Goal: Contribute content: Contribute content

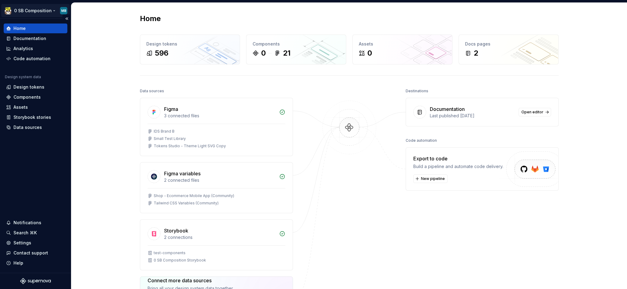
click at [25, 12] on html "0 SB Composition MB Home Documentation Analytics Code automation Design system …" at bounding box center [313, 144] width 627 height 289
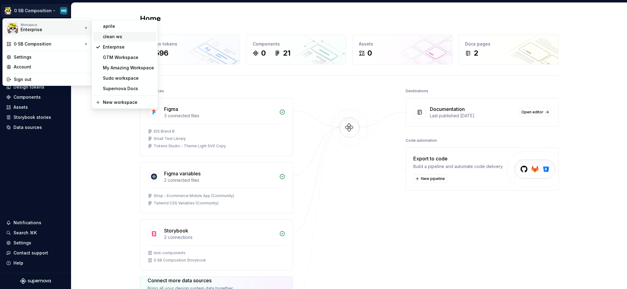
click at [119, 32] on div "clean ws" at bounding box center [124, 37] width 63 height 10
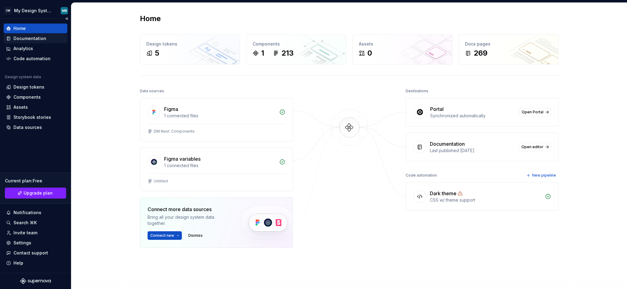
click at [33, 40] on div "Documentation" at bounding box center [29, 38] width 33 height 6
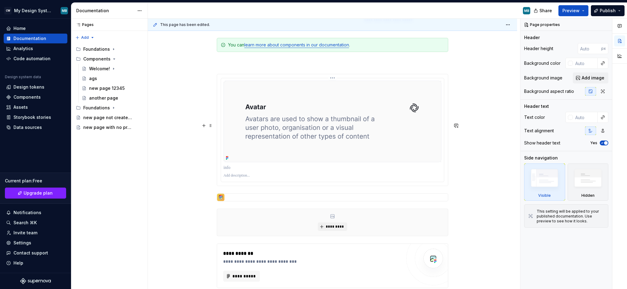
scroll to position [398, 0]
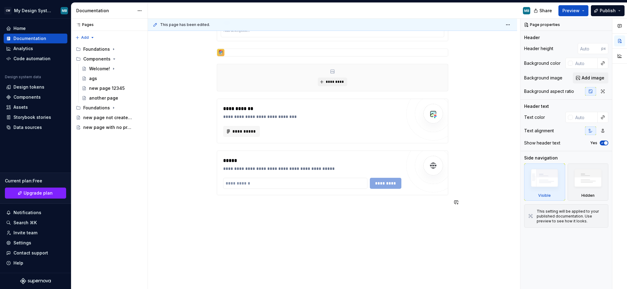
click at [315, 204] on div "**********" at bounding box center [332, 22] width 369 height 535
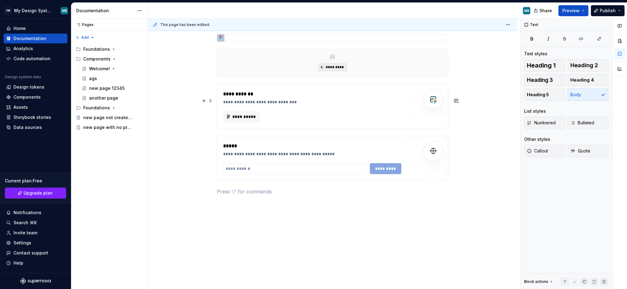
click at [335, 70] on span "*********" at bounding box center [334, 67] width 19 height 5
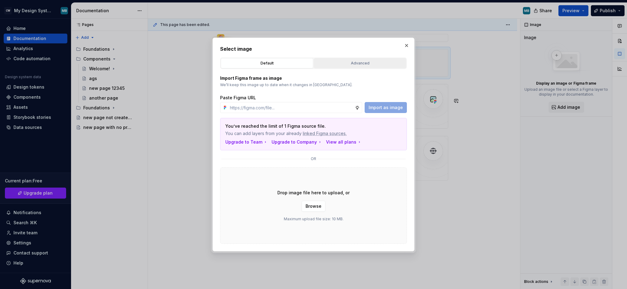
click at [334, 61] on div "Advanced" at bounding box center [360, 63] width 88 height 6
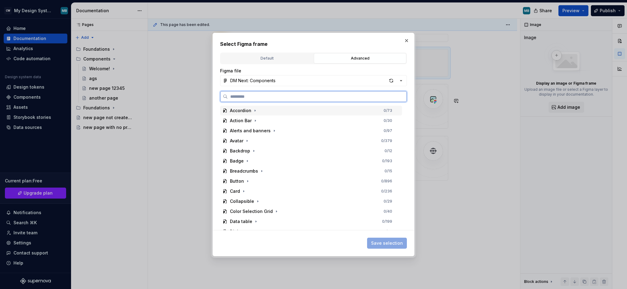
click at [278, 111] on div "Accordion 0 / 73" at bounding box center [311, 111] width 182 height 10
click at [283, 119] on div "info 0 / 8" at bounding box center [314, 121] width 176 height 10
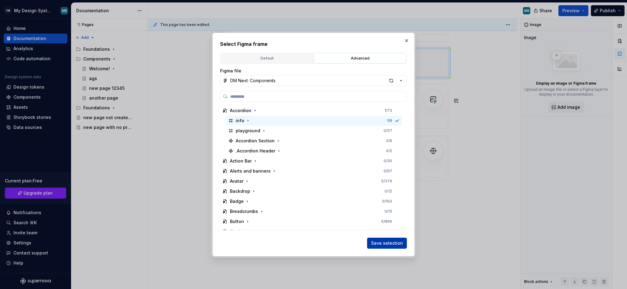
click at [380, 242] on span "Save selection" at bounding box center [387, 244] width 32 height 6
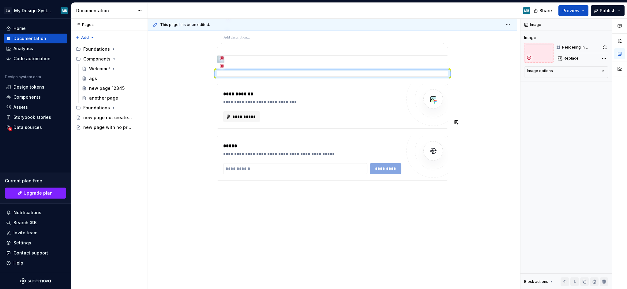
scroll to position [373, 0]
click at [580, 73] on div "Image options" at bounding box center [564, 72] width 74 height 7
click at [539, 73] on div "Image options Alignment Caption" at bounding box center [566, 89] width 84 height 46
click at [541, 70] on div "Image options" at bounding box center [540, 71] width 26 height 5
click at [536, 72] on div "Image options" at bounding box center [540, 71] width 26 height 5
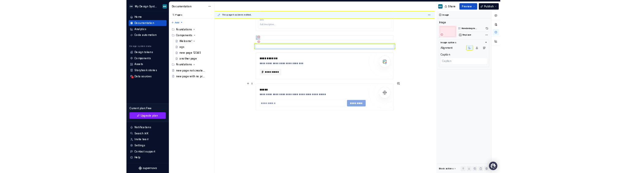
scroll to position [335, 0]
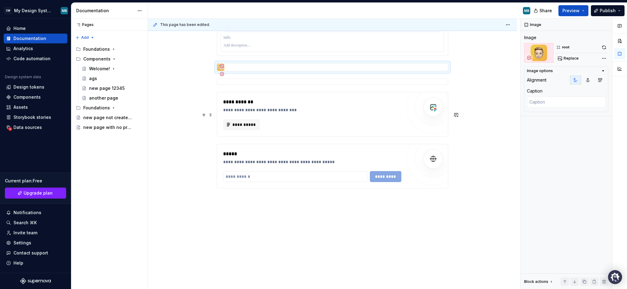
click at [361, 71] on div at bounding box center [332, 67] width 231 height 7
click at [356, 85] on div at bounding box center [332, 82] width 231 height 6
click at [356, 71] on div at bounding box center [332, 67] width 231 height 8
click at [355, 85] on div at bounding box center [332, 82] width 231 height 6
click at [356, 71] on div at bounding box center [332, 67] width 231 height 8
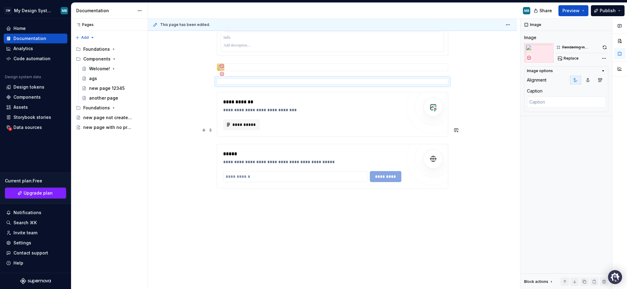
click at [356, 85] on div at bounding box center [332, 82] width 231 height 6
click at [358, 71] on div at bounding box center [332, 67] width 231 height 8
click at [356, 85] on div at bounding box center [332, 82] width 231 height 6
click at [357, 71] on div at bounding box center [332, 67] width 231 height 8
click at [356, 85] on div at bounding box center [332, 82] width 231 height 6
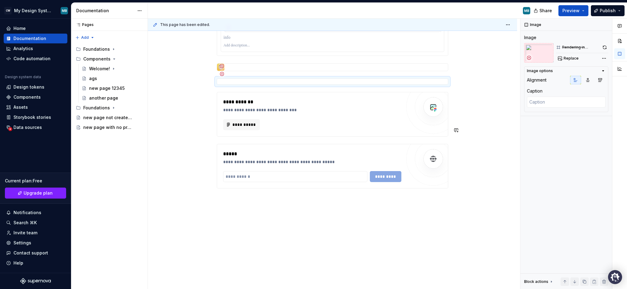
click at [357, 71] on div at bounding box center [332, 67] width 231 height 8
click at [356, 85] on div at bounding box center [332, 82] width 231 height 6
click at [357, 71] on div at bounding box center [332, 67] width 231 height 8
click at [356, 85] on div at bounding box center [332, 82] width 231 height 6
click at [270, 265] on div "**********" at bounding box center [332, 34] width 369 height 528
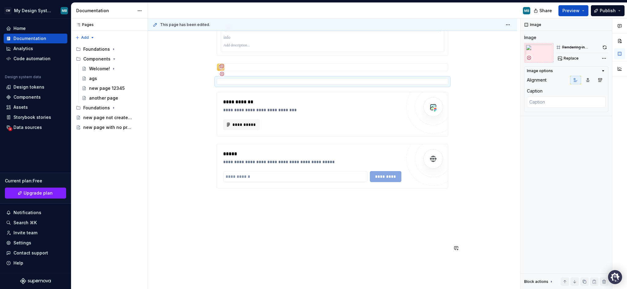
click at [268, 261] on div "**********" at bounding box center [332, 34] width 369 height 528
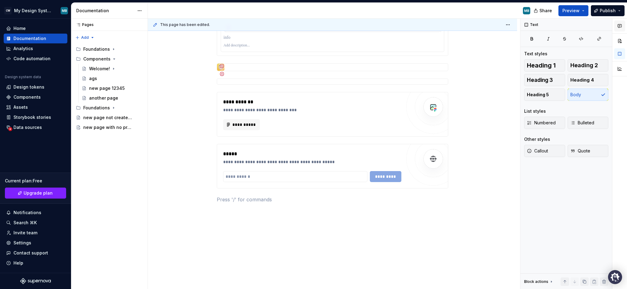
click at [623, 29] on button "button" at bounding box center [619, 26] width 11 height 11
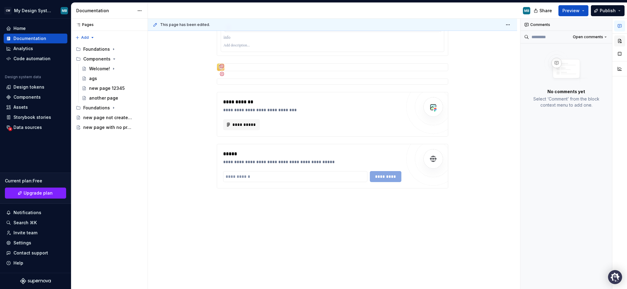
click at [618, 41] on button "button" at bounding box center [619, 40] width 11 height 11
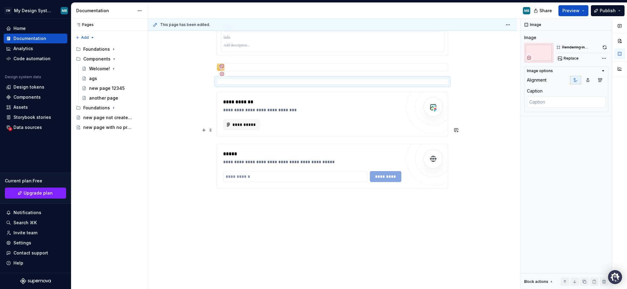
click at [291, 85] on div at bounding box center [332, 82] width 231 height 6
click at [576, 57] on span "Replace" at bounding box center [570, 58] width 15 height 5
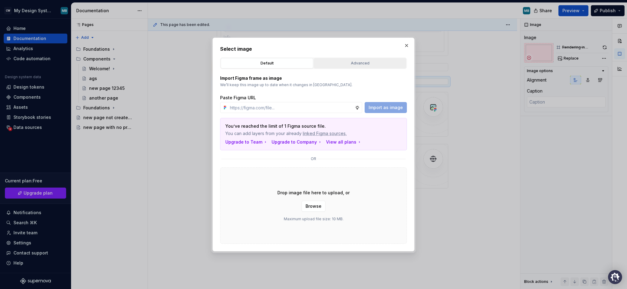
click at [334, 65] on div "Advanced" at bounding box center [360, 63] width 88 height 6
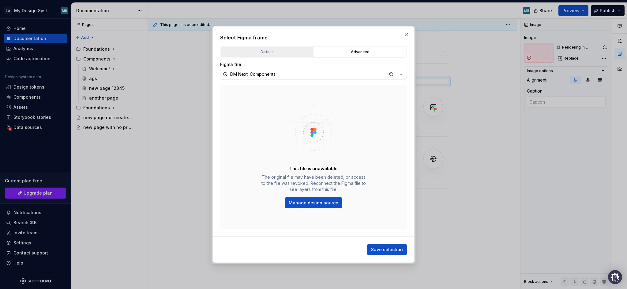
click at [259, 54] on div "Default" at bounding box center [267, 52] width 88 height 6
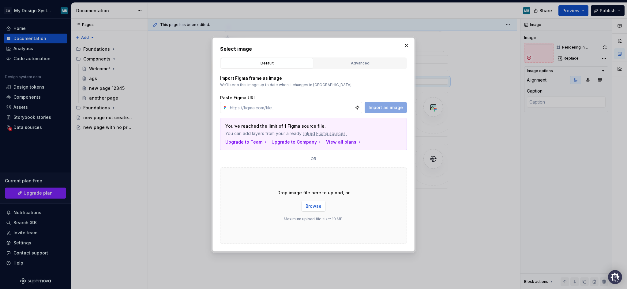
click at [312, 210] on button "Browse" at bounding box center [313, 206] width 24 height 11
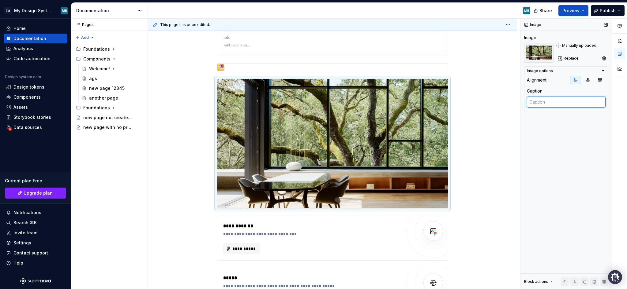
click at [548, 104] on textarea at bounding box center [566, 102] width 79 height 11
click at [539, 122] on div "Image Image Manually uploaded Replace Image options Alignment Caption Block act…" at bounding box center [565, 154] width 91 height 271
type textarea "*"
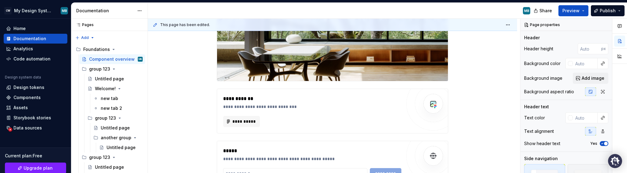
scroll to position [463, 0]
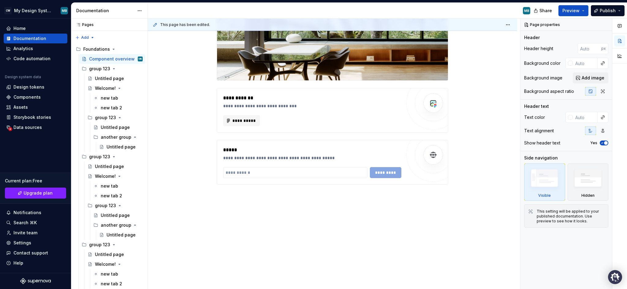
click at [377, 80] on img at bounding box center [332, 16] width 231 height 130
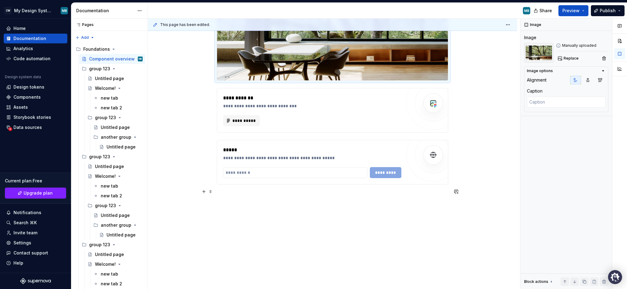
type textarea "*"
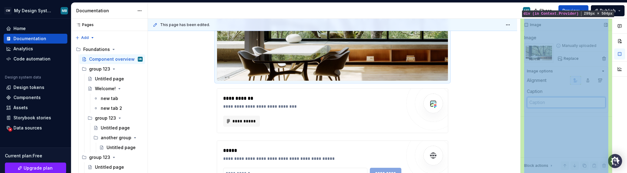
click at [530, 64] on div "Image Image Manually uploaded Replace Image options Alignment Caption Block act…" at bounding box center [565, 96] width 91 height 154
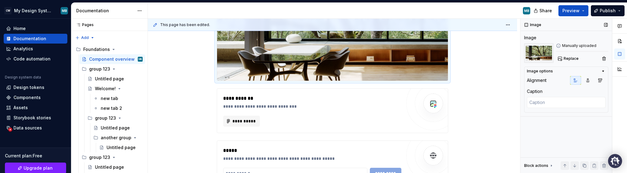
click at [540, 120] on div "Image Image Manually uploaded Replace Image options Alignment Caption Block act…" at bounding box center [565, 96] width 91 height 154
click at [550, 108] on div at bounding box center [566, 103] width 79 height 12
click at [550, 106] on textarea at bounding box center [566, 102] width 79 height 11
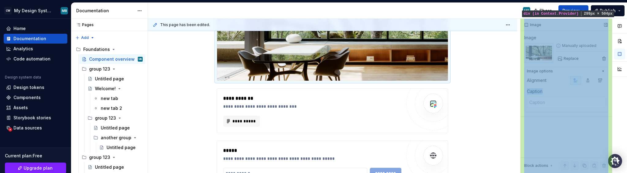
click at [575, 33] on div "Image Image Manually uploaded Replace Image options Alignment Caption Block act…" at bounding box center [565, 96] width 91 height 154
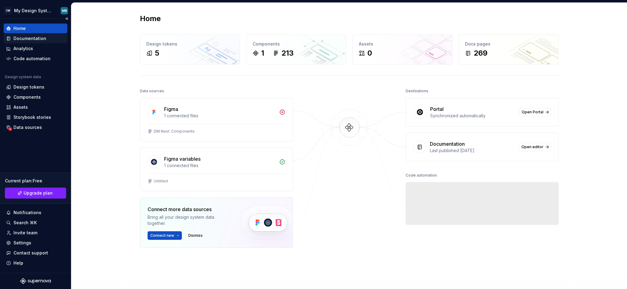
click at [35, 39] on div "Documentation" at bounding box center [29, 38] width 33 height 6
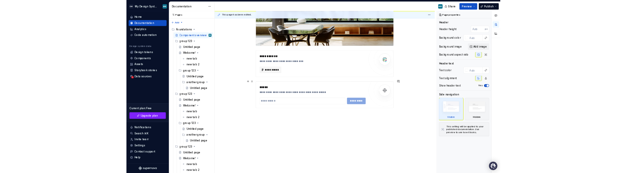
scroll to position [455, 0]
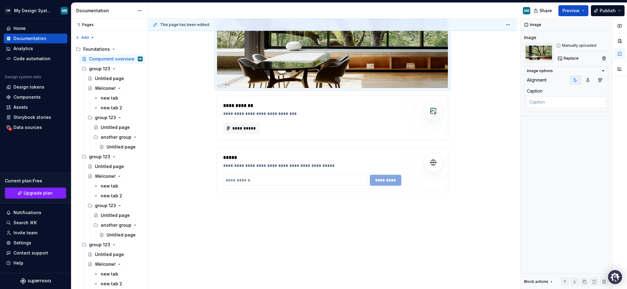
click at [318, 88] on img at bounding box center [332, 23] width 231 height 130
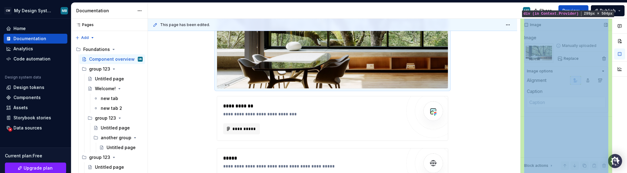
click at [538, 32] on div "Image Image Manually uploaded Replace Image options Alignment Caption Block act…" at bounding box center [565, 96] width 91 height 154
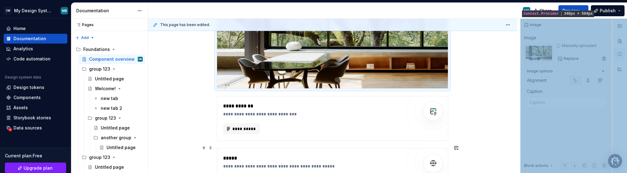
type textarea "*"
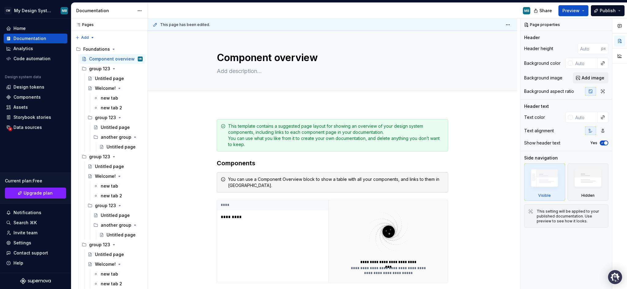
type textarea "*"
